Goal: Transaction & Acquisition: Book appointment/travel/reservation

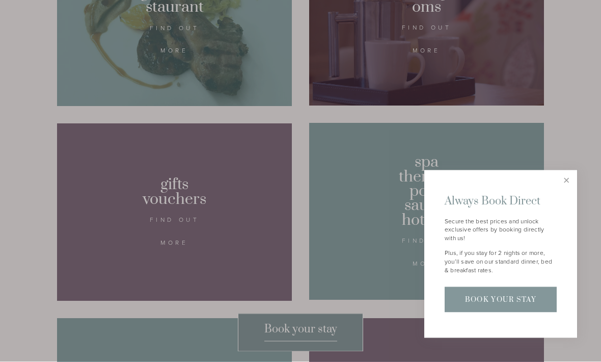
scroll to position [661, 0]
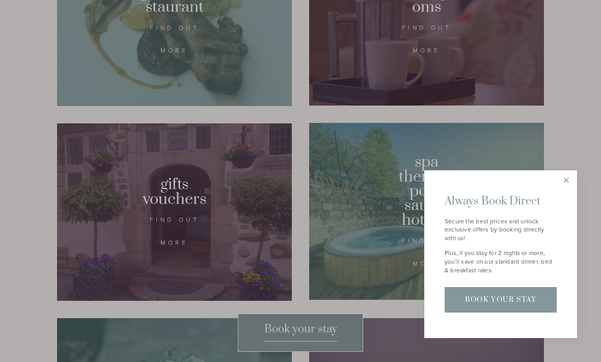
click at [566, 190] on link "Close" at bounding box center [567, 181] width 18 height 18
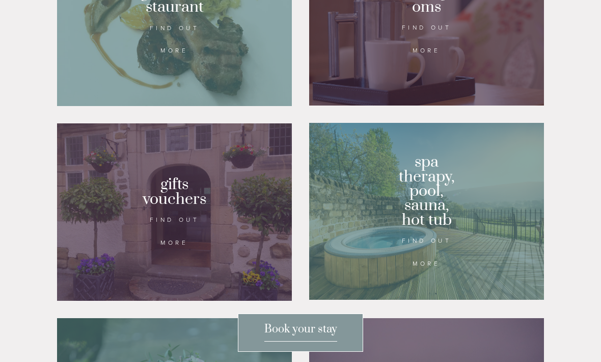
click at [377, 232] on div at bounding box center [426, 211] width 235 height 177
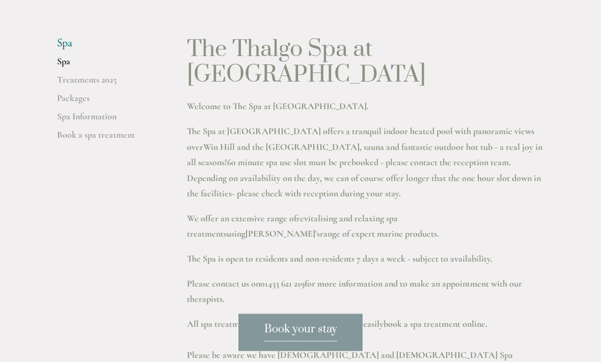
scroll to position [251, 0]
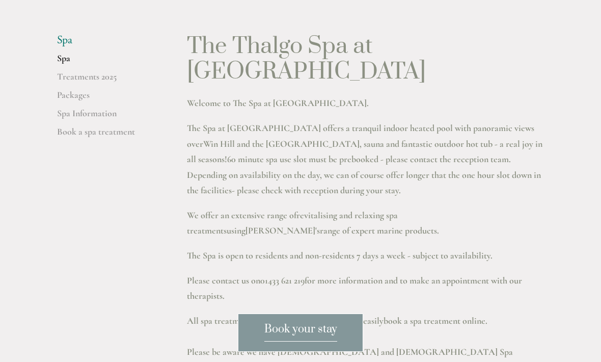
click at [84, 126] on link "Spa Information" at bounding box center [105, 116] width 97 height 18
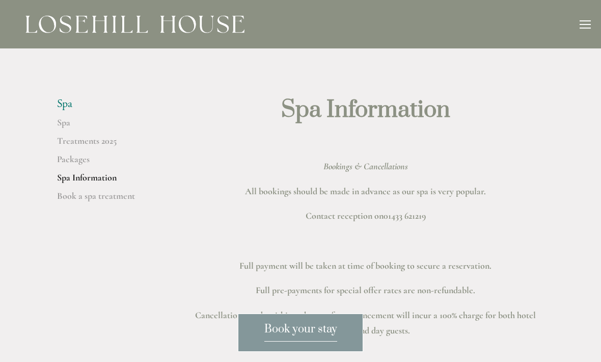
click at [67, 156] on link "Packages" at bounding box center [105, 162] width 97 height 18
click at [70, 161] on link "Packages" at bounding box center [105, 162] width 97 height 18
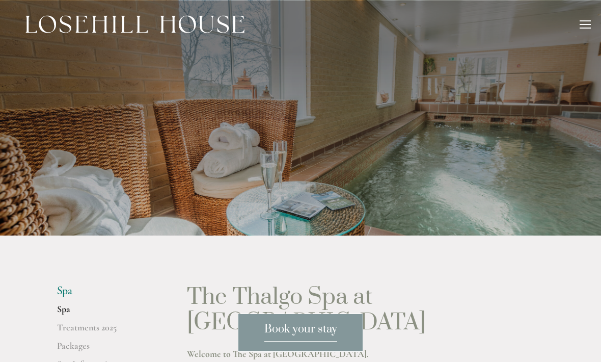
scroll to position [284, 0]
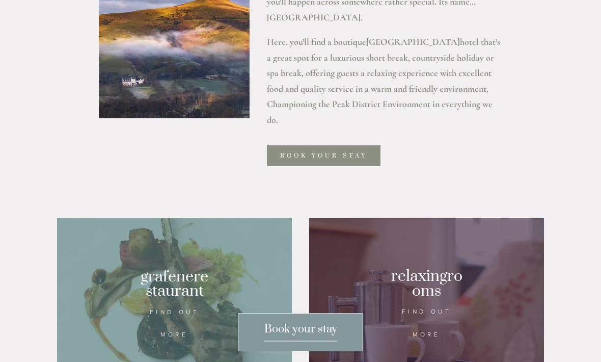
scroll to position [377, 0]
click at [296, 166] on link "Book your stay" at bounding box center [324, 155] width 114 height 21
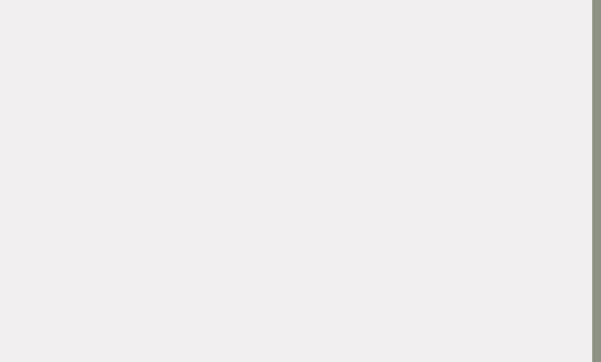
scroll to position [0, 9]
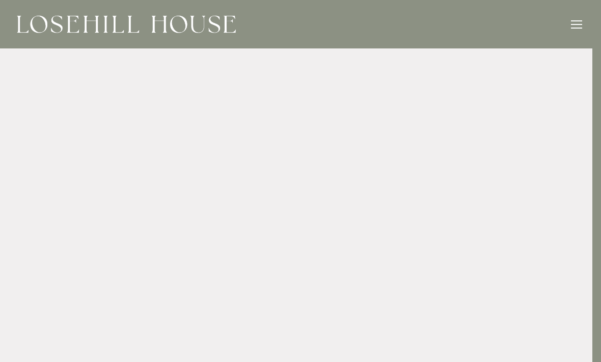
click at [578, 25] on div at bounding box center [576, 25] width 11 height 11
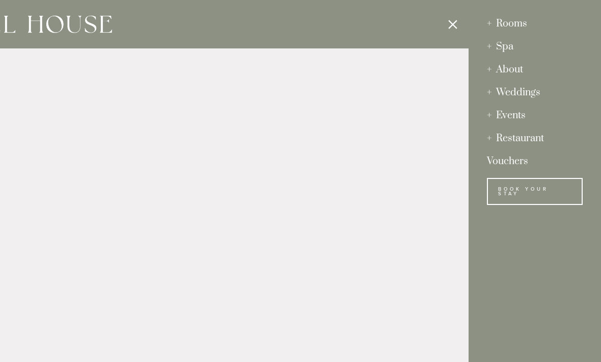
scroll to position [0, 0]
click at [511, 26] on div "Rooms" at bounding box center [535, 23] width 96 height 23
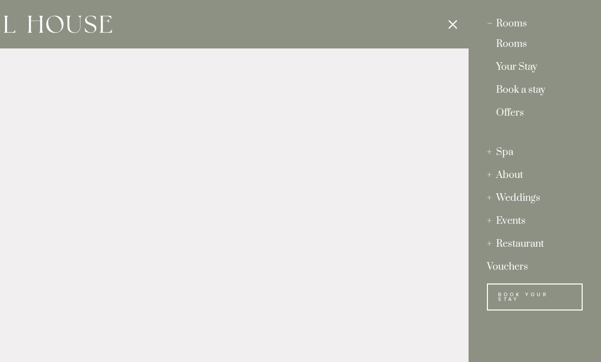
click at [517, 46] on link "Rooms" at bounding box center [534, 47] width 77 height 14
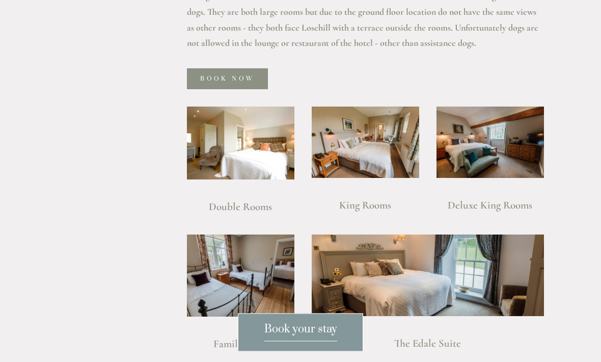
scroll to position [667, 0]
click at [367, 141] on img at bounding box center [365, 142] width 107 height 72
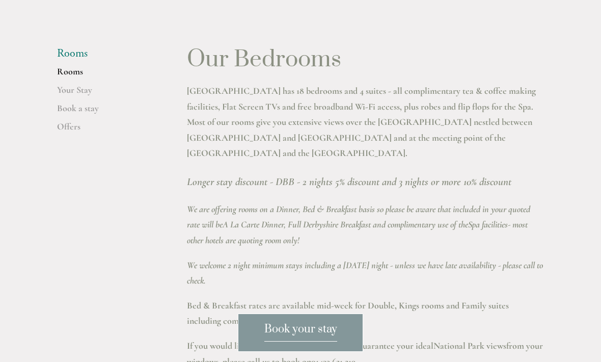
scroll to position [237, 0]
click at [83, 121] on link "Book a stay" at bounding box center [105, 112] width 97 height 18
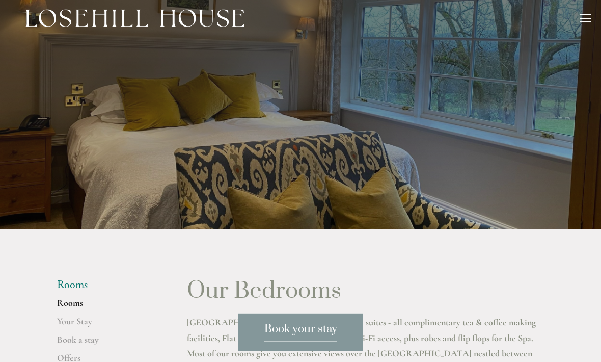
scroll to position [0, 0]
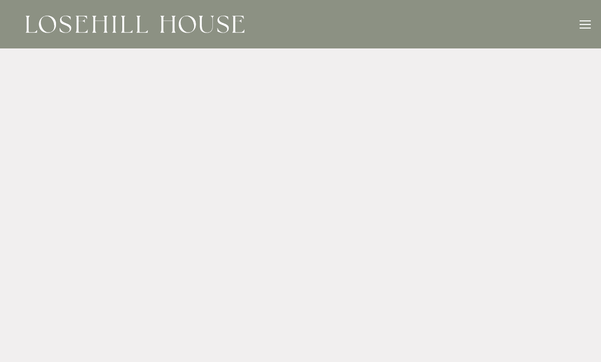
click at [583, 25] on div at bounding box center [585, 25] width 11 height 11
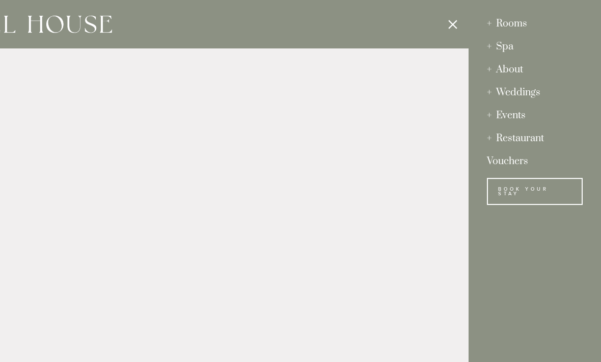
click at [447, 30] on div at bounding box center [168, 181] width 601 height 362
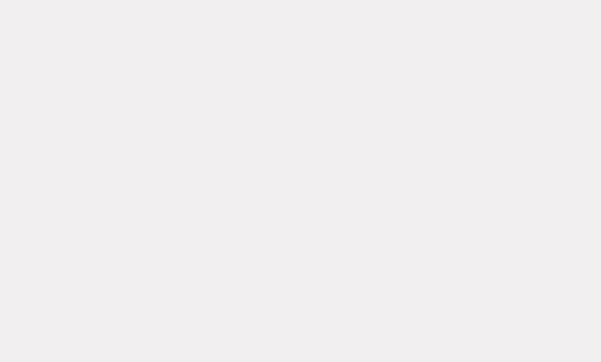
scroll to position [531, 0]
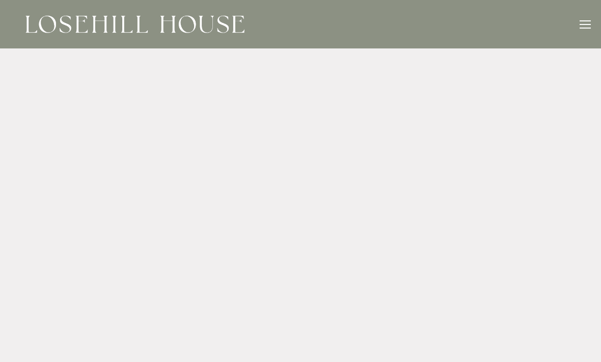
click at [581, 28] on div at bounding box center [585, 28] width 11 height 1
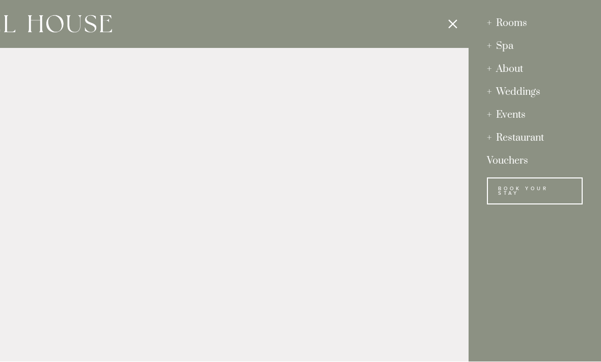
click at [448, 28] on div at bounding box center [168, 181] width 601 height 362
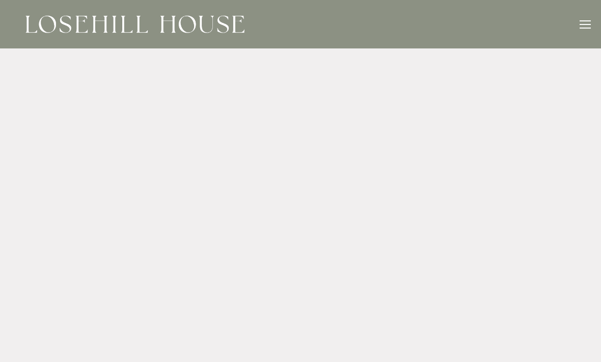
click at [73, 26] on img at bounding box center [134, 24] width 219 height 18
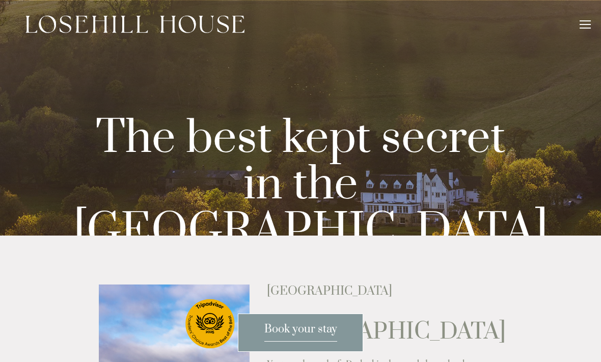
click at [587, 25] on div at bounding box center [585, 25] width 11 height 11
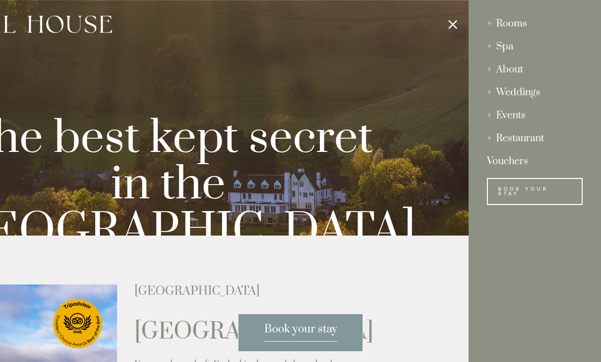
click at [513, 158] on link "Vouchers" at bounding box center [535, 161] width 96 height 23
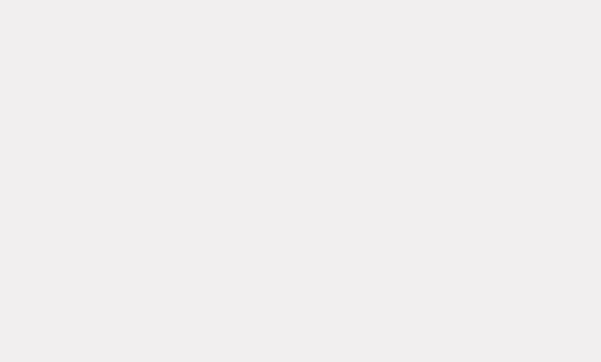
scroll to position [339, 0]
